Goal: Check status: Check status

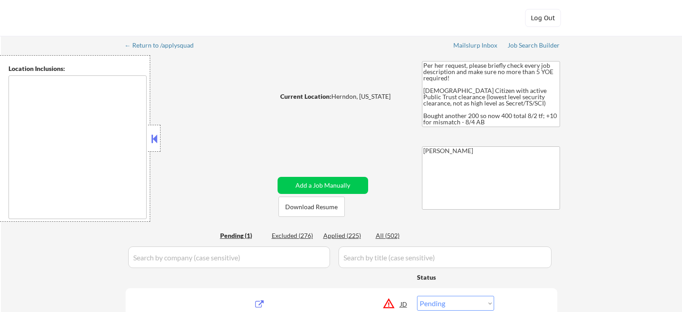
select select ""pending""
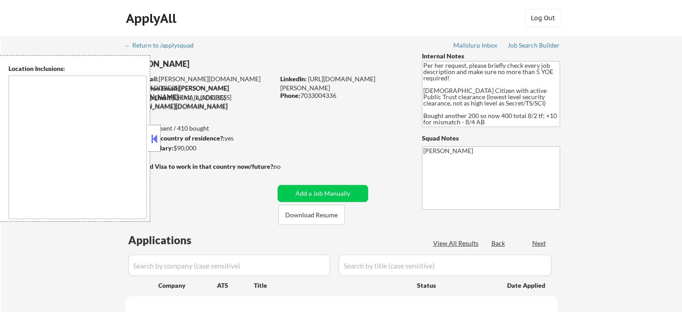
select select ""pending""
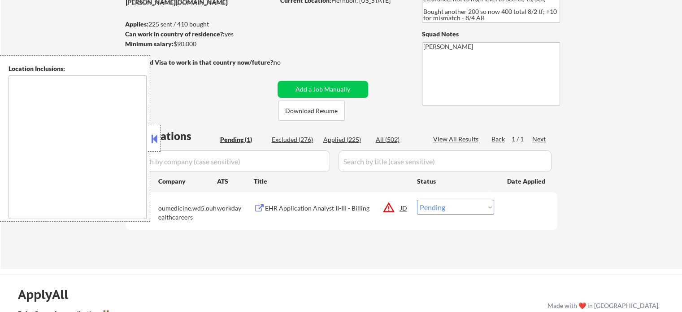
scroll to position [135, 0]
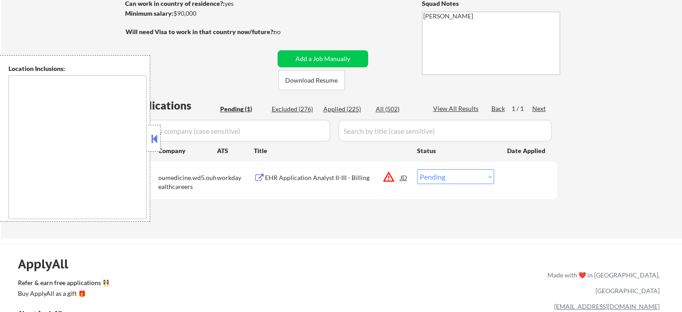
click at [153, 144] on button at bounding box center [154, 138] width 10 height 13
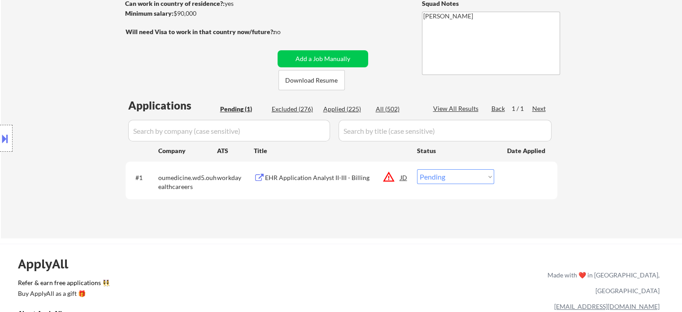
click at [97, 138] on div "Location Inclusions:" at bounding box center [80, 138] width 161 height 166
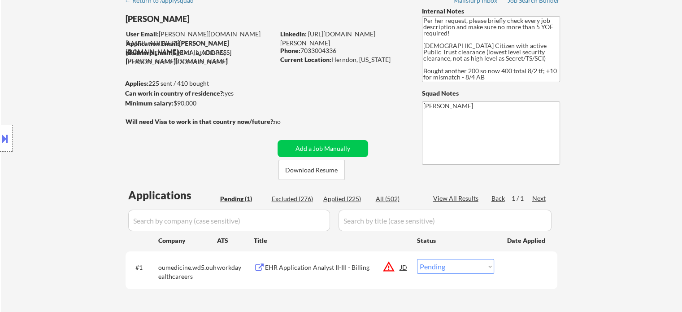
scroll to position [0, 0]
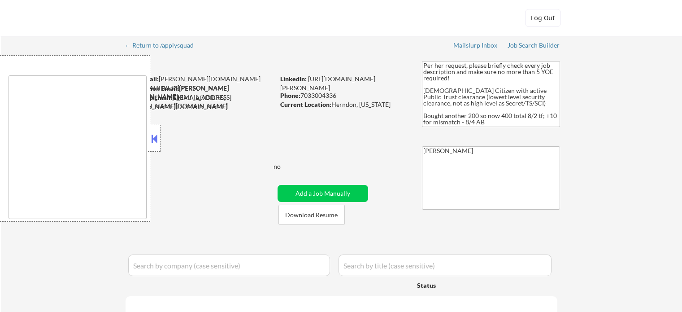
select select ""pending""
